Goal: Information Seeking & Learning: Learn about a topic

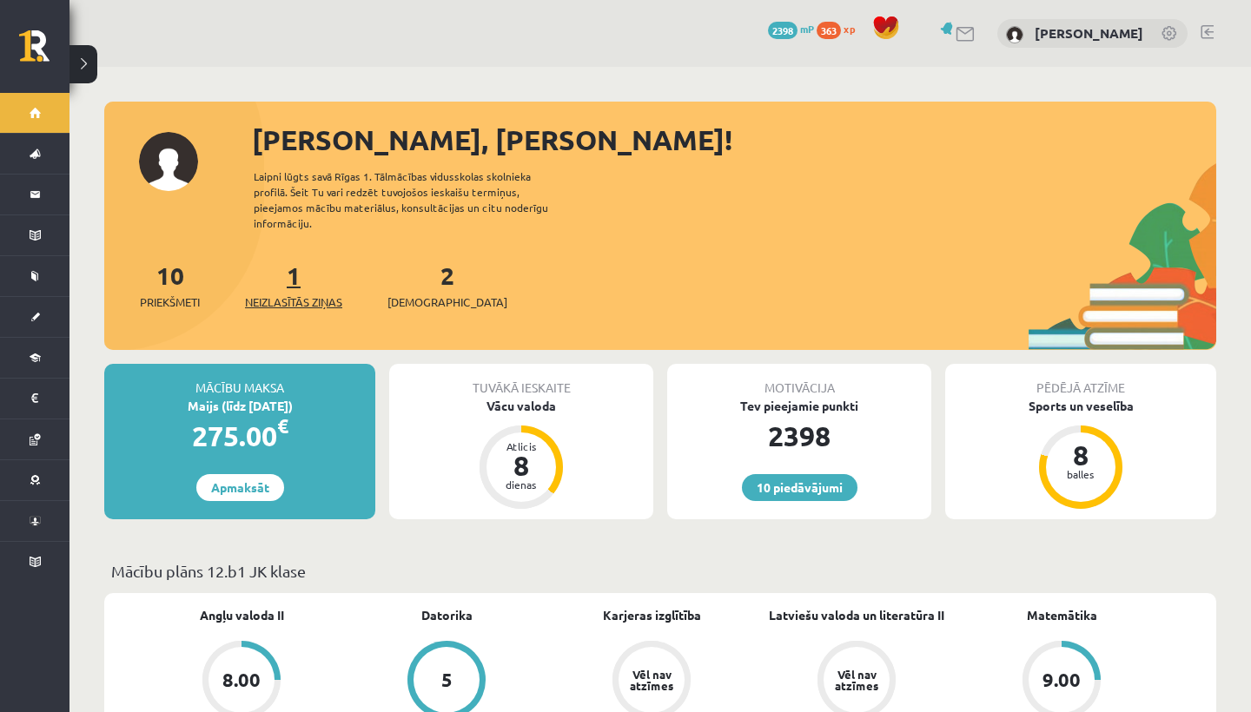
click at [304, 270] on link "1 Neizlasītās ziņas" at bounding box center [293, 285] width 97 height 51
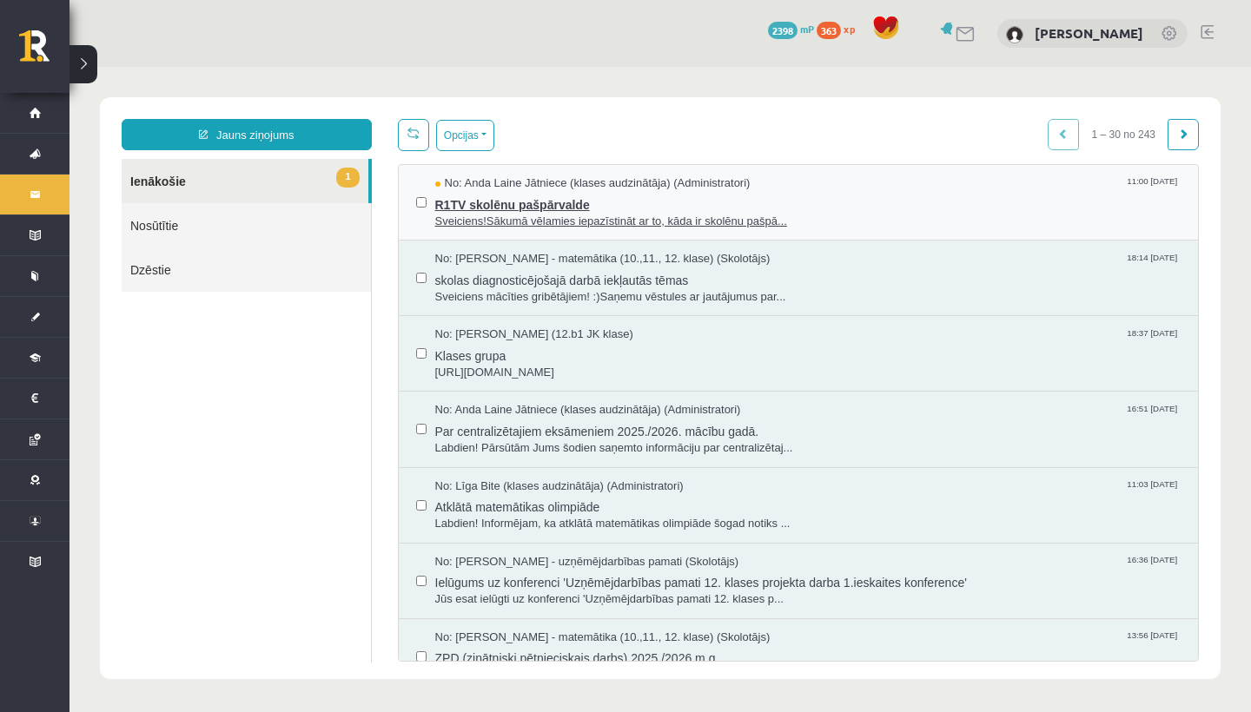
click at [610, 224] on span "Sveiciens!Sākumā vēlamies iepazīstināt ar to, kāda ir skolēnu pašpā..." at bounding box center [808, 222] width 746 height 17
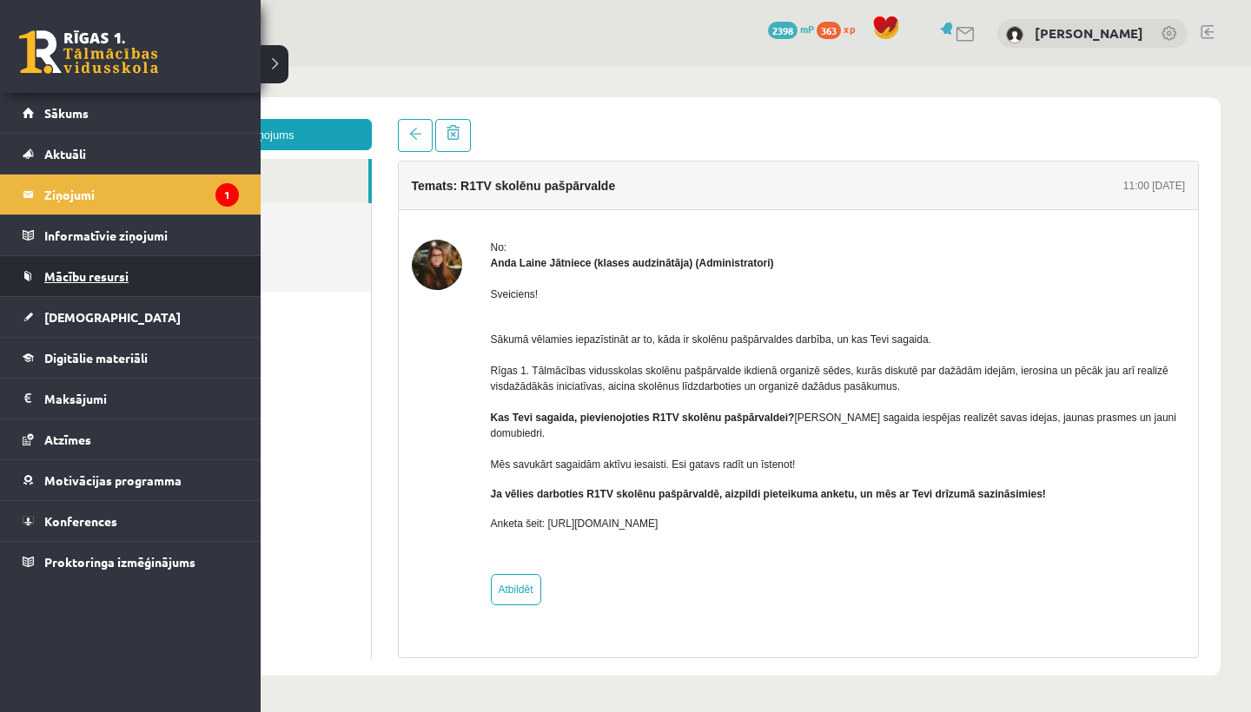
click at [88, 273] on span "Mācību resursi" at bounding box center [86, 276] width 84 height 16
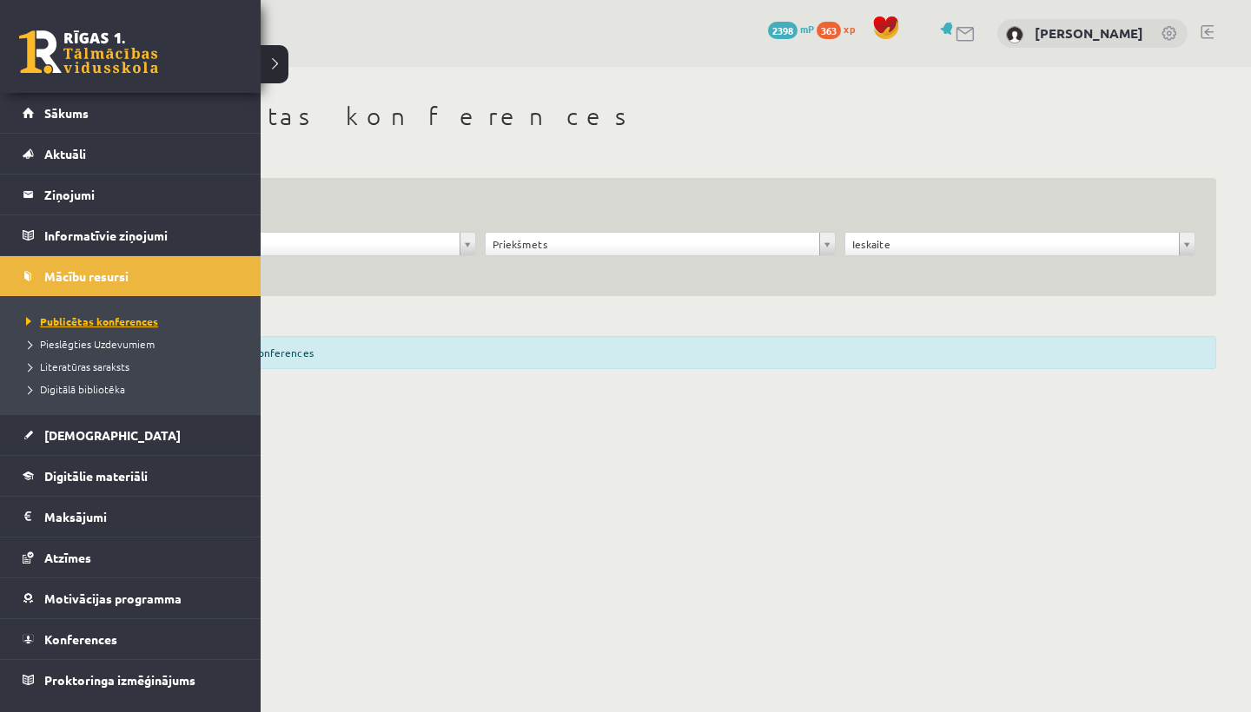
click at [84, 320] on span "Publicētas konferences" at bounding box center [90, 322] width 136 height 14
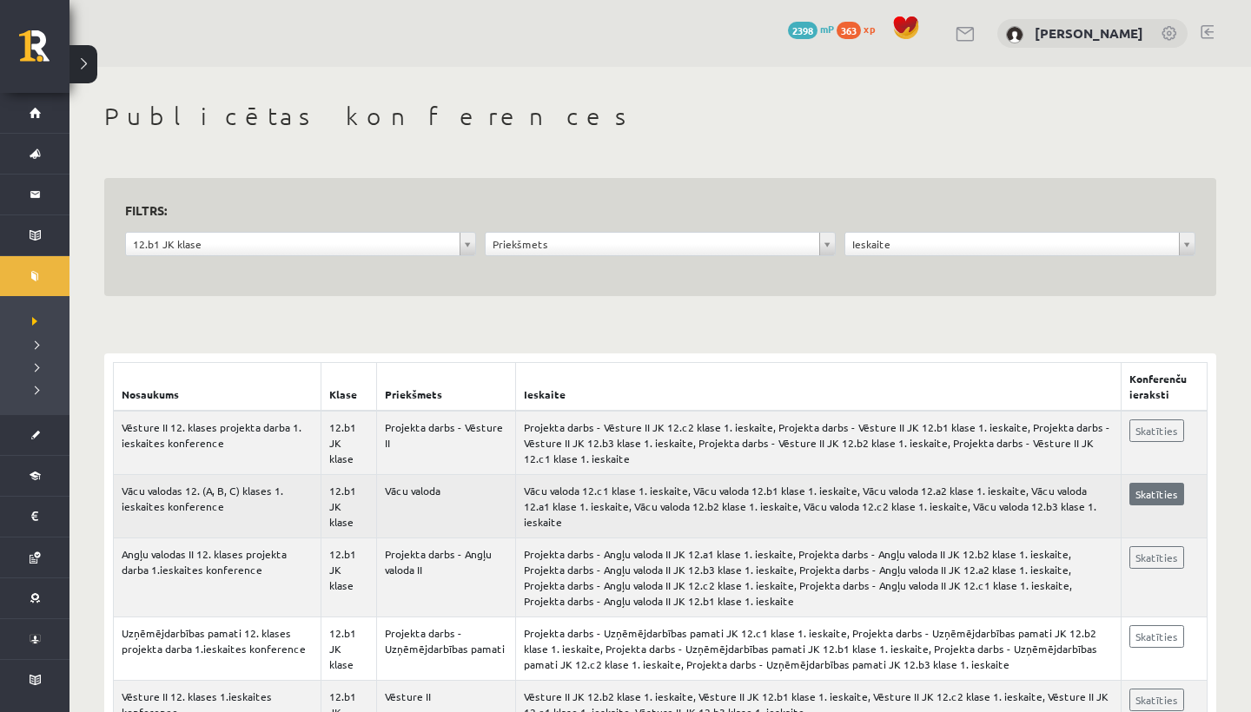
click at [1164, 493] on link "Skatīties" at bounding box center [1156, 494] width 55 height 23
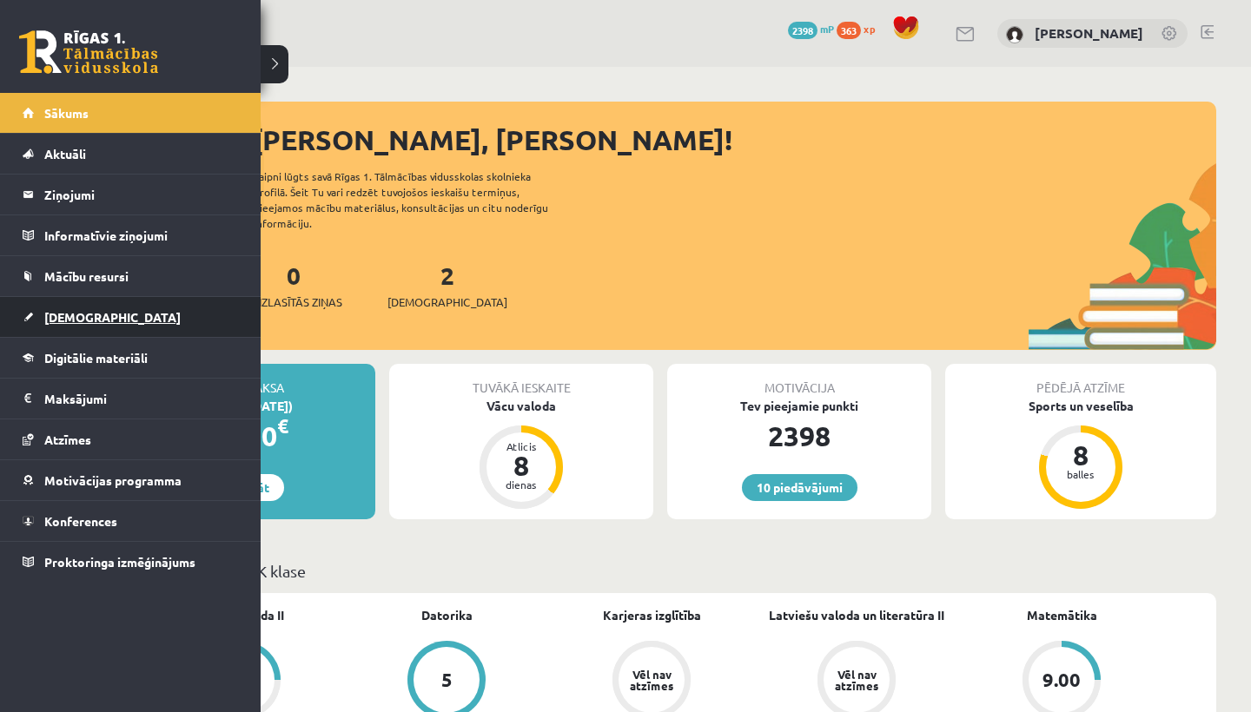
click at [76, 321] on span "[DEMOGRAPHIC_DATA]" at bounding box center [112, 317] width 136 height 16
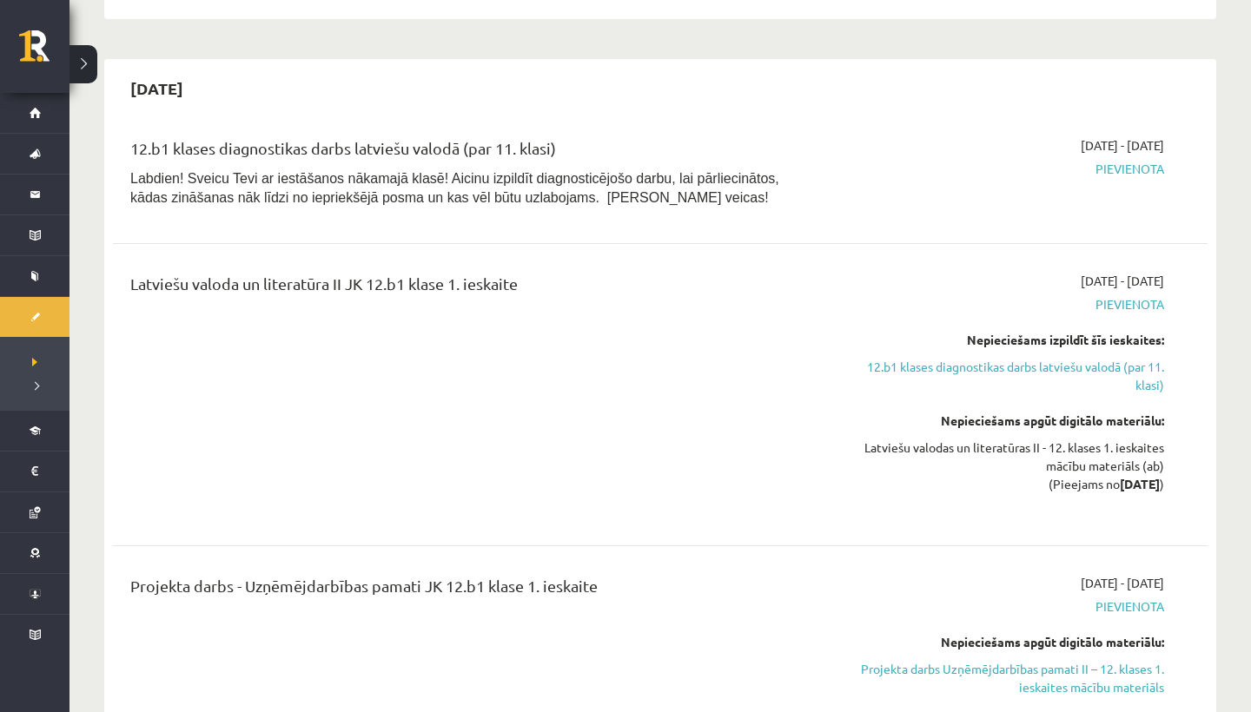
scroll to position [691, 0]
